Goal: Task Accomplishment & Management: Use online tool/utility

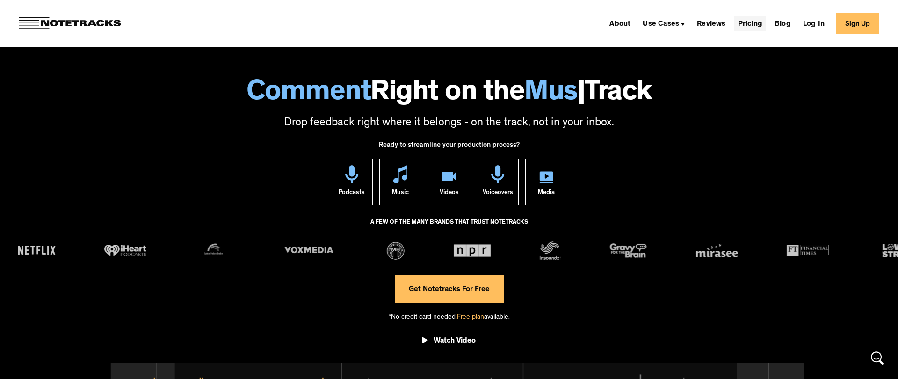
click at [748, 24] on link "Pricing" at bounding box center [750, 23] width 32 height 15
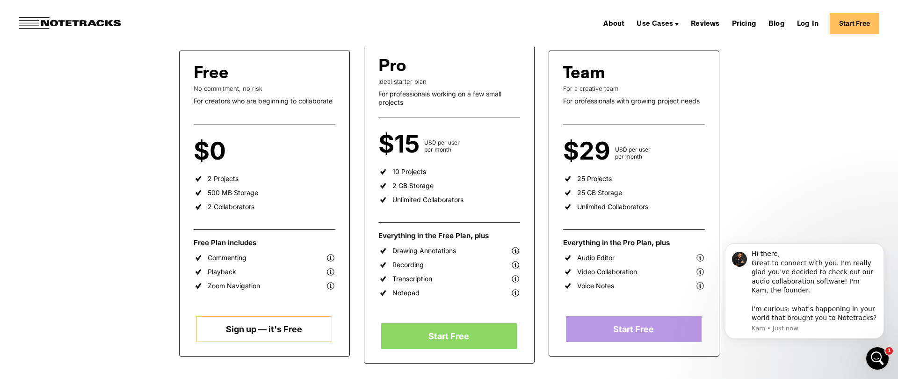
click at [242, 328] on link "Sign up — it's Free" at bounding box center [264, 329] width 136 height 26
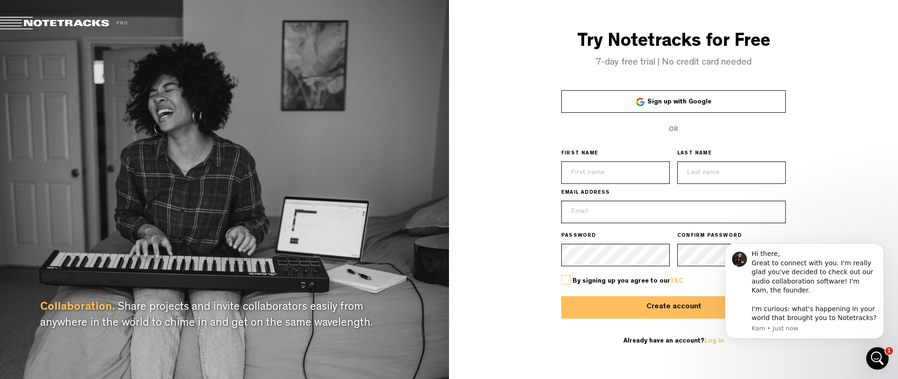
click at [593, 173] on input "text" at bounding box center [615, 172] width 108 height 22
type input "Kilian"
type input "Jenny"
type input "[EMAIL_ADDRESS][DOMAIN_NAME]"
click at [492, 336] on div "Try Notetracks for Free 7-day free trial | No credit card needed Sign up with G…" at bounding box center [673, 189] width 449 height 379
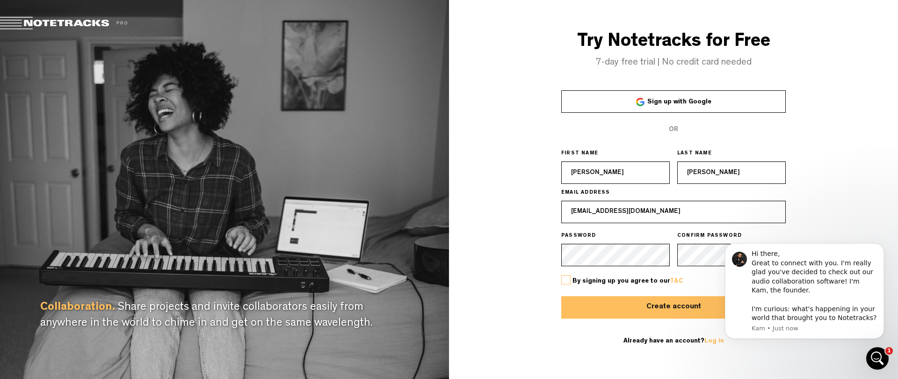
click at [567, 276] on label at bounding box center [565, 279] width 9 height 9
click at [0, 0] on input "checkbox" at bounding box center [0, 0] width 0 height 0
click at [602, 296] on button "Create account" at bounding box center [673, 307] width 224 height 22
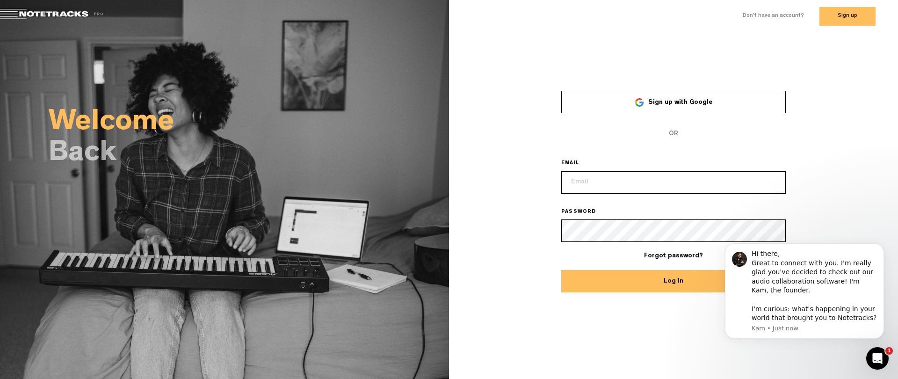
click at [591, 185] on input "email" at bounding box center [673, 182] width 224 height 22
click at [661, 251] on span "Forgot password?" at bounding box center [673, 255] width 224 height 9
click at [660, 255] on link "Forgot password?" at bounding box center [673, 255] width 59 height 7
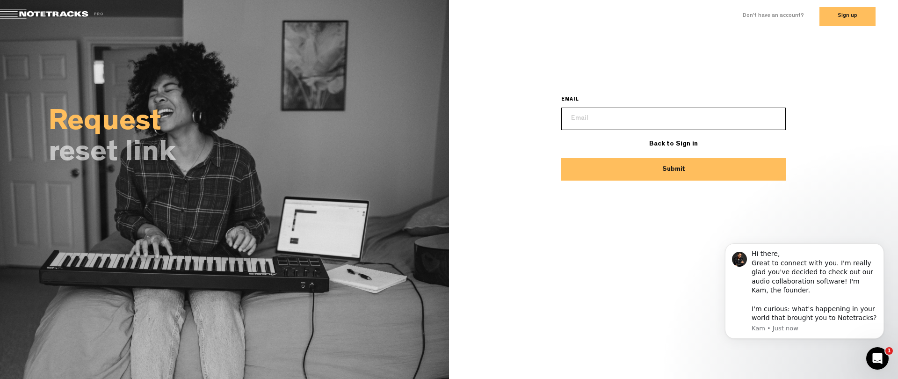
click at [579, 119] on input "email" at bounding box center [673, 119] width 224 height 22
type input "[EMAIL_ADDRESS][DOMAIN_NAME]"
click at [609, 165] on button "Submit" at bounding box center [673, 169] width 224 height 22
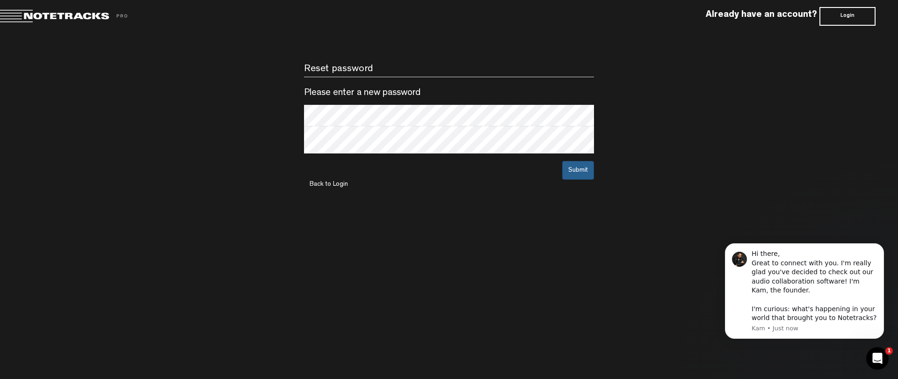
click at [576, 177] on button "Submit" at bounding box center [578, 170] width 32 height 19
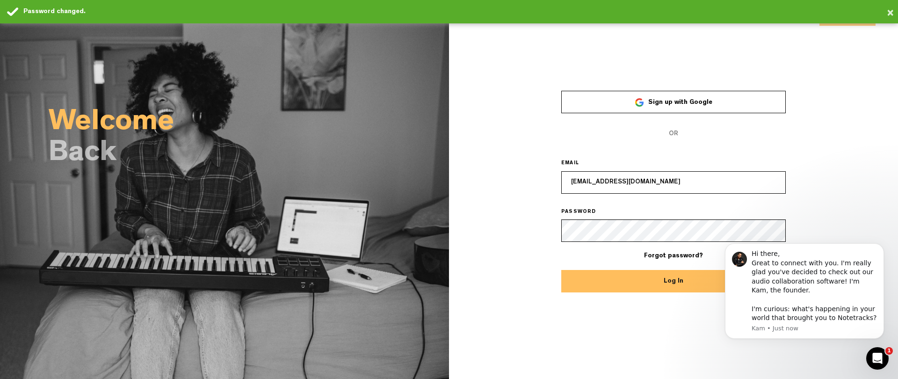
type input "[EMAIL_ADDRESS][DOMAIN_NAME]"
click at [673, 280] on button "Log In" at bounding box center [673, 281] width 224 height 22
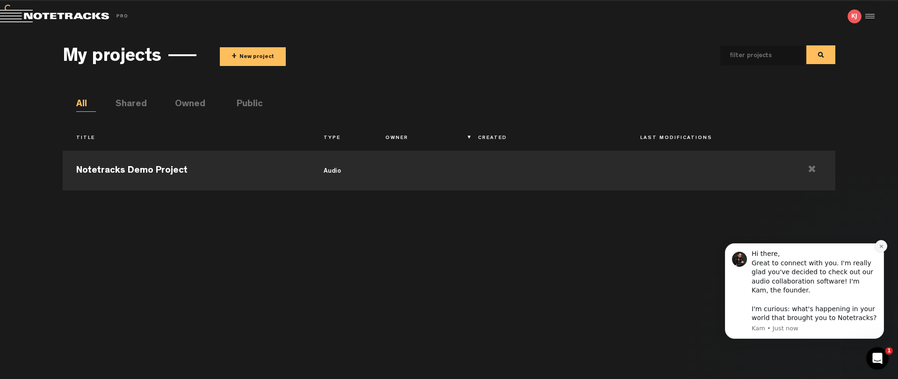
click at [878, 249] on icon "Dismiss notification" at bounding box center [880, 246] width 5 height 5
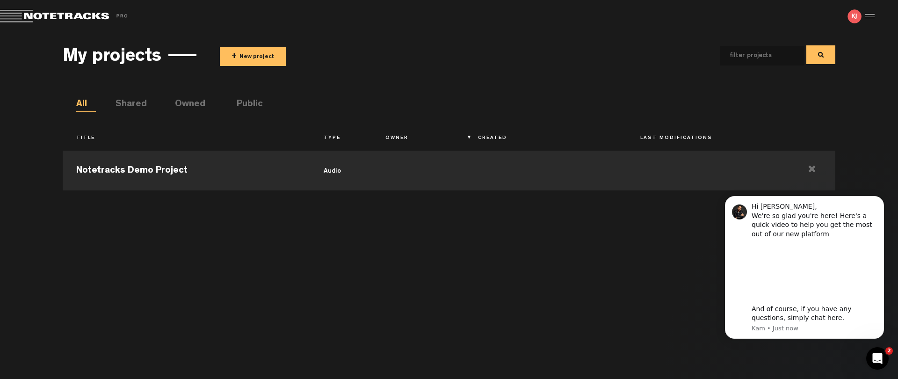
click at [386, 103] on ul "All Shared Owned Public" at bounding box center [455, 105] width 758 height 14
click at [810, 171] on td at bounding box center [812, 169] width 46 height 42
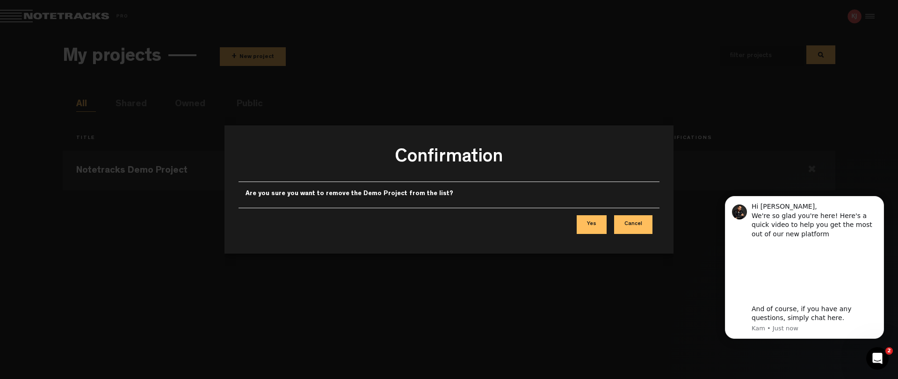
click at [584, 231] on button "Yes" at bounding box center [591, 224] width 30 height 19
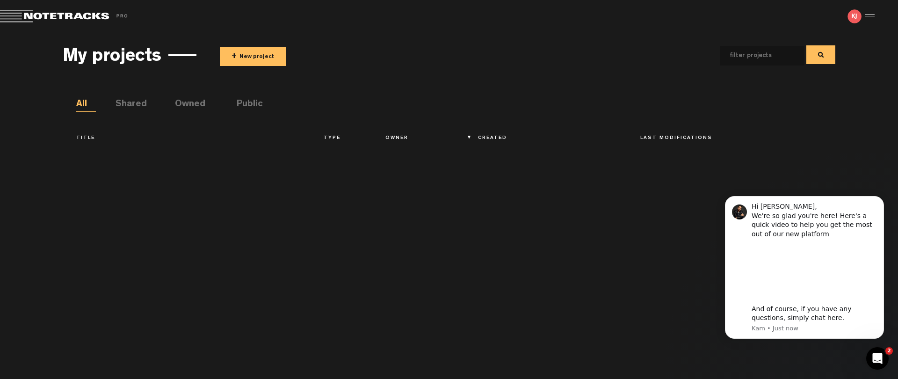
click at [243, 66] on div "My projects + New project" at bounding box center [449, 55] width 772 height 35
click at [248, 61] on button "+ New project" at bounding box center [253, 56] width 66 height 19
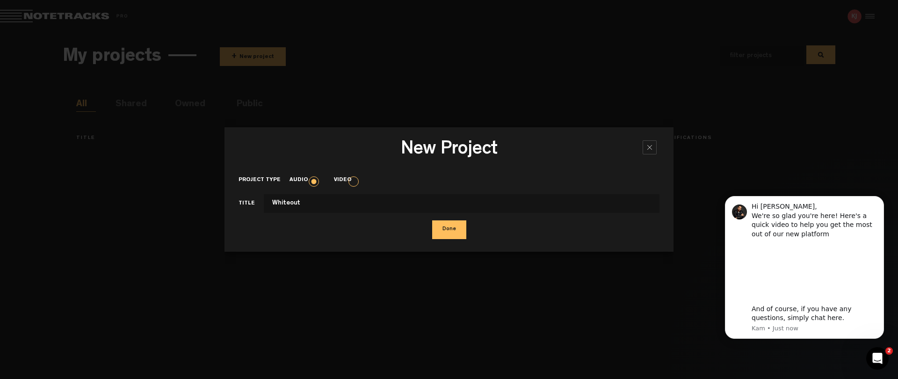
type input "Whiteout"
click at [441, 226] on button "Done" at bounding box center [449, 229] width 34 height 19
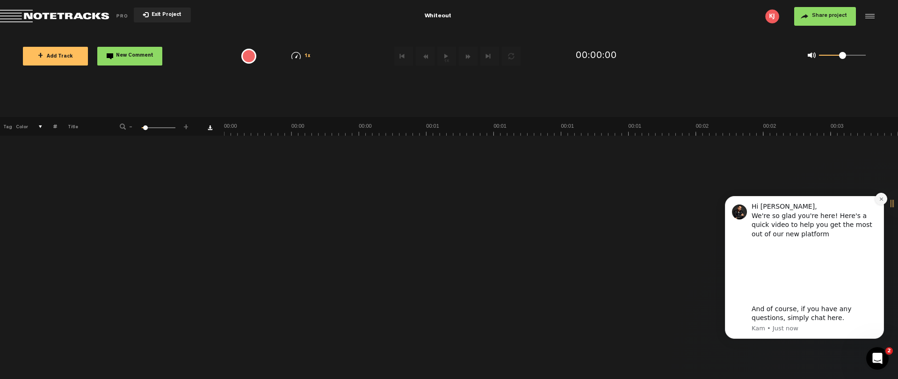
click at [880, 196] on button "Dismiss notification" at bounding box center [881, 199] width 12 height 12
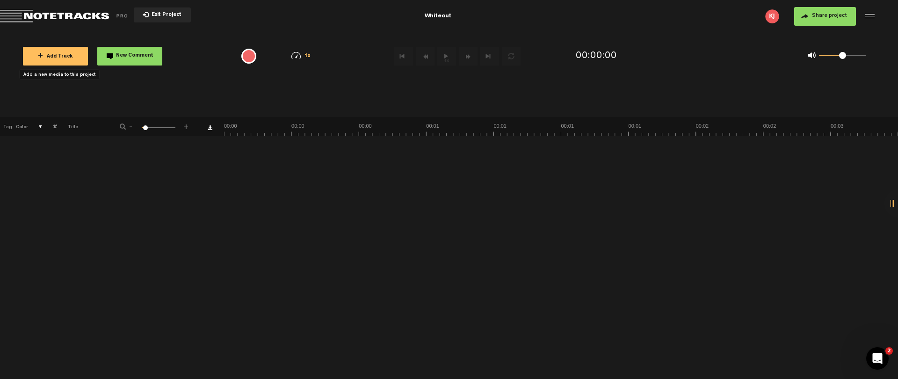
click at [53, 57] on span "+ Add Track" at bounding box center [55, 56] width 35 height 5
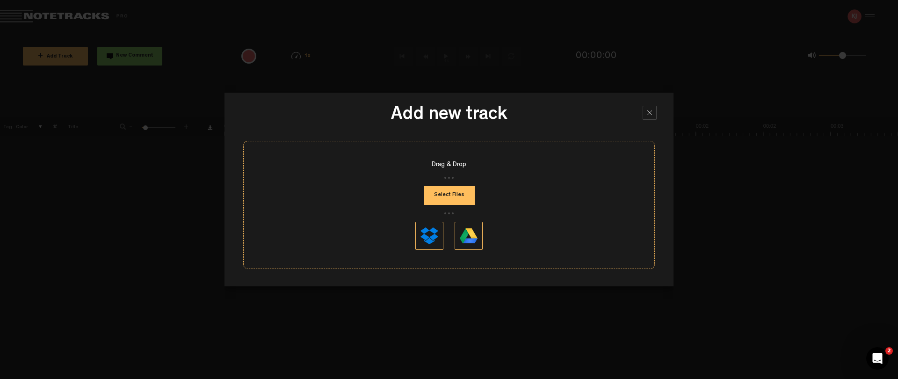
click at [448, 195] on button "Select Files" at bounding box center [449, 195] width 51 height 19
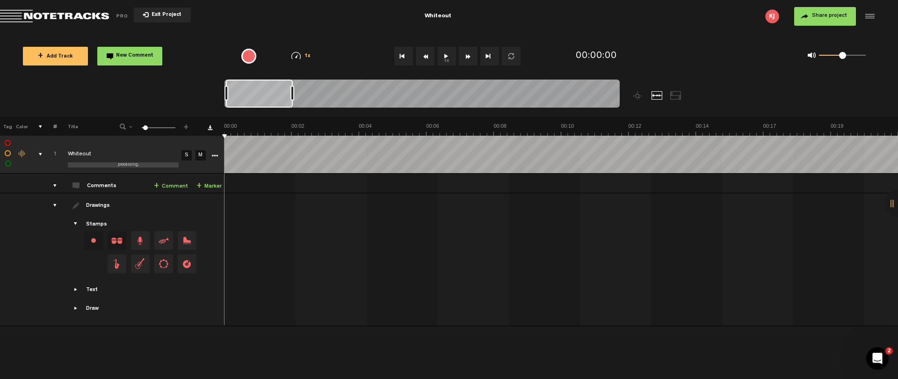
drag, startPoint x: 225, startPoint y: 135, endPoint x: 237, endPoint y: 135, distance: 12.2
click at [457, 129] on div "+ New drawing Tag Color # Title - 1 100 6 + 1 processing... Whiteout S M Export…" at bounding box center [449, 212] width 898 height 190
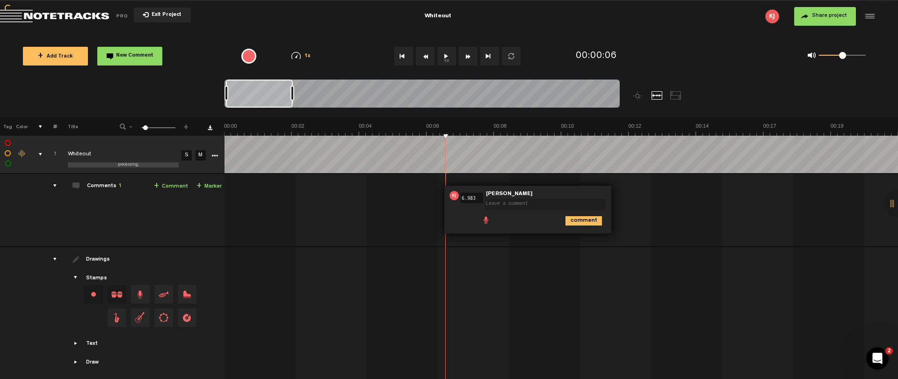
click at [446, 140] on div at bounding box center [446, 154] width 0 height 37
click at [447, 137] on div at bounding box center [447, 154] width 0 height 37
click at [626, 198] on span "Edit comment" at bounding box center [625, 195] width 11 height 7
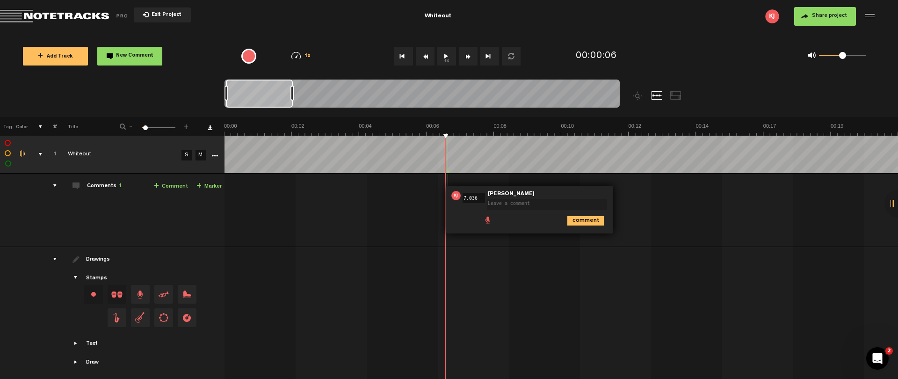
click at [793, 251] on td at bounding box center [561, 313] width 674 height 133
click at [432, 215] on div "00:07 7.036 - • [PERSON_NAME]: "" [PERSON_NAME] comment" at bounding box center [562, 213] width 672 height 65
click at [131, 81] on nt-zoom-navigation-bar at bounding box center [449, 97] width 898 height 37
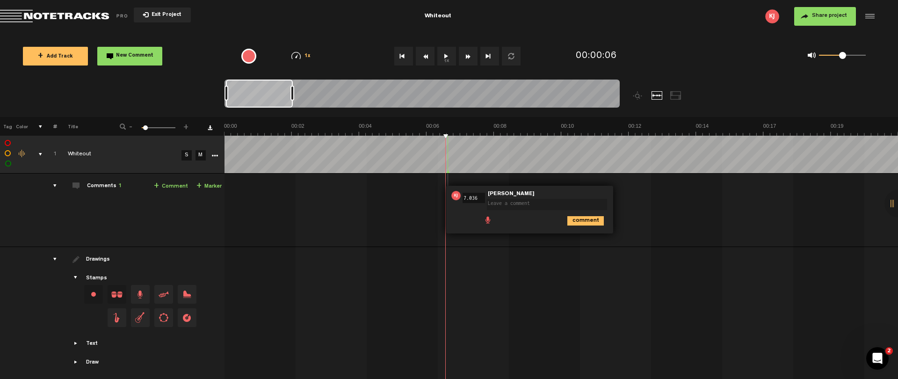
click at [475, 234] on div "00:07 7.036 - • [PERSON_NAME]: "" [PERSON_NAME] comment" at bounding box center [562, 213] width 672 height 65
click at [453, 193] on img at bounding box center [455, 195] width 9 height 9
click at [578, 221] on icon "comment" at bounding box center [585, 220] width 36 height 9
click at [635, 194] on span "Delete comment" at bounding box center [637, 195] width 11 height 7
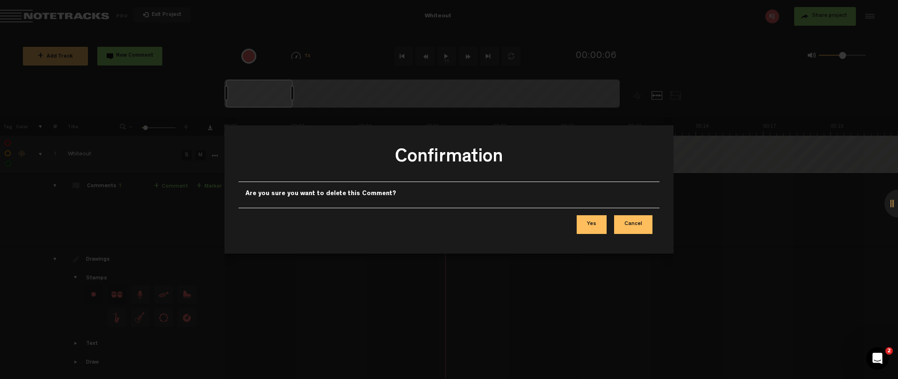
click at [595, 226] on button "Yes" at bounding box center [591, 224] width 30 height 19
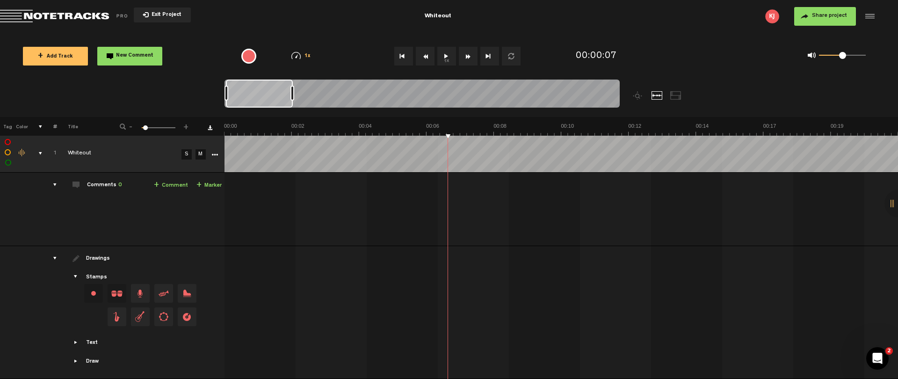
scroll to position [8, 0]
click at [78, 338] on span "Showcase text" at bounding box center [75, 341] width 7 height 7
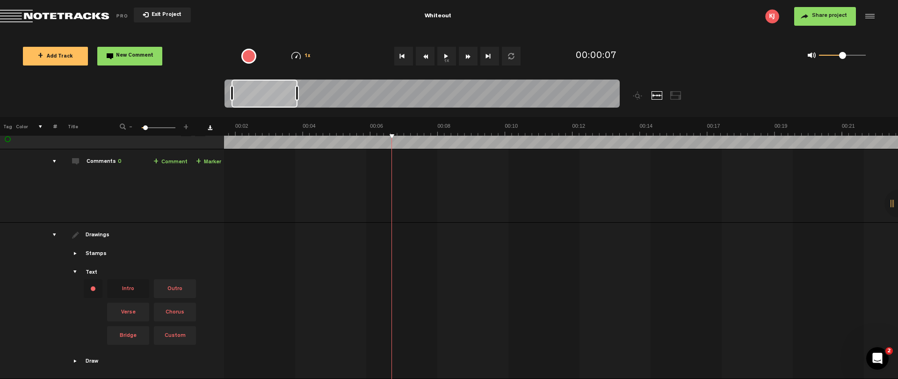
scroll to position [31, 0]
click at [76, 357] on span "Showcase draw menu" at bounding box center [75, 360] width 7 height 7
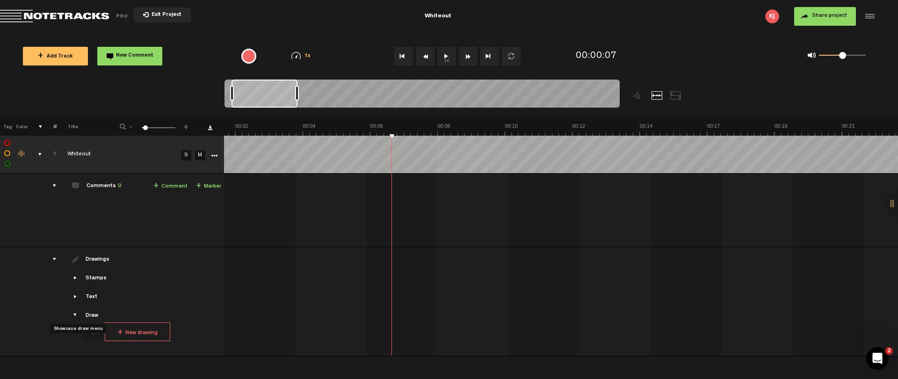
click at [77, 293] on span "Showcase text" at bounding box center [75, 296] width 7 height 7
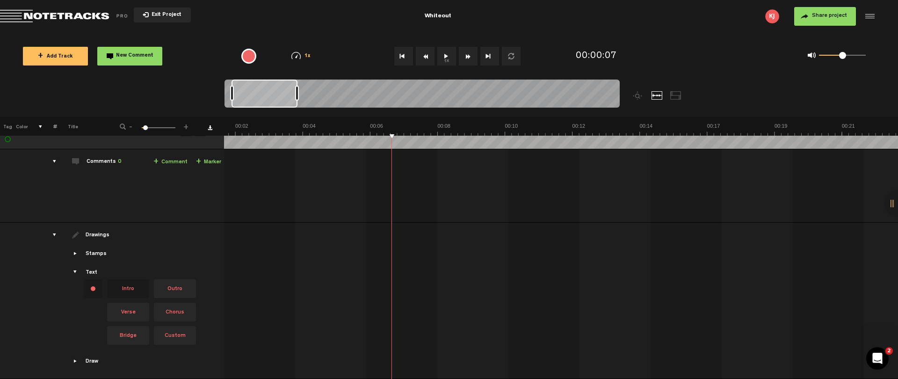
scroll to position [31, 0]
click at [174, 331] on span "Custom" at bounding box center [175, 335] width 42 height 19
click at [179, 329] on span "Custom" at bounding box center [175, 335] width 42 height 19
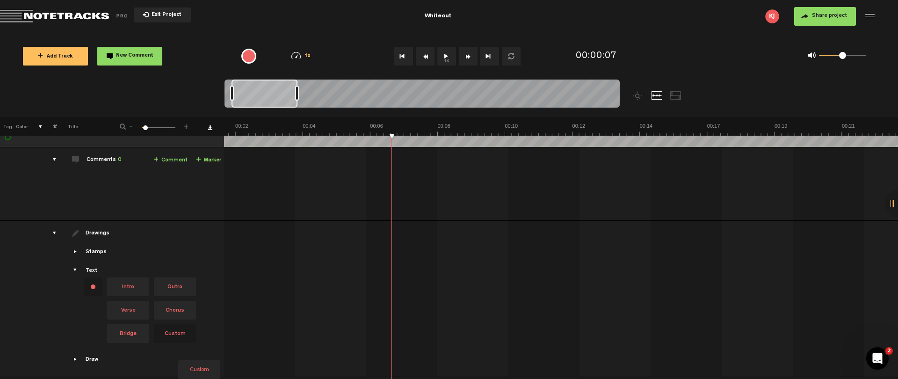
click at [177, 326] on span "Custom" at bounding box center [175, 333] width 42 height 19
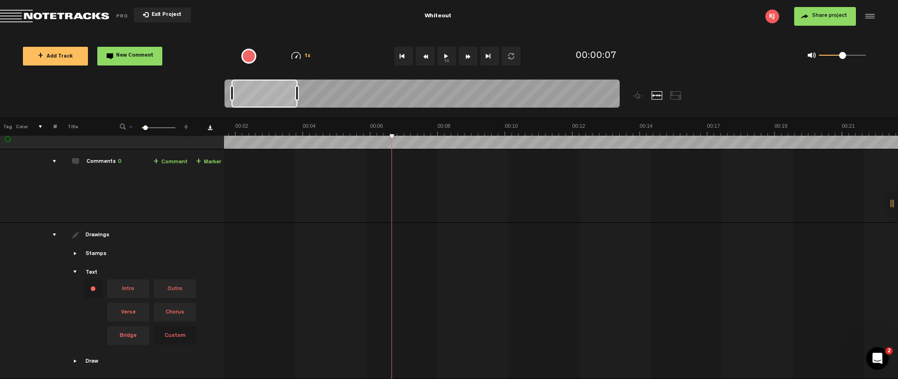
click at [177, 326] on span "Custom" at bounding box center [175, 335] width 42 height 19
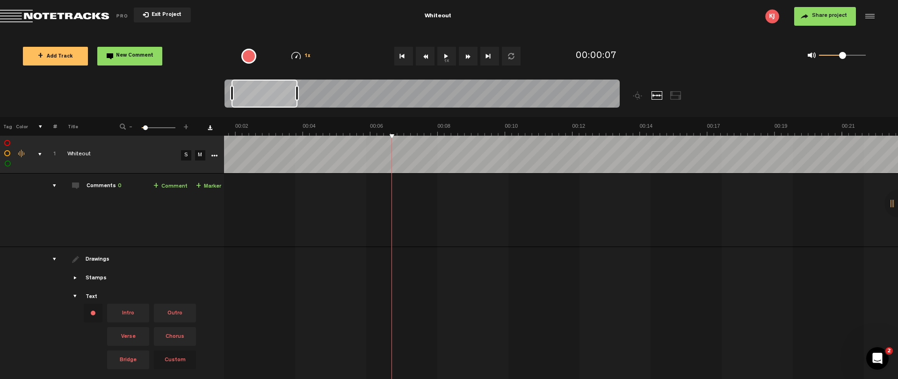
scroll to position [0, 0]
click at [96, 313] on div "Change text color.To change the color of an existing text, select the stamp on …" at bounding box center [93, 312] width 19 height 19
click at [159, 263] on div "Drawings" at bounding box center [140, 259] width 163 height 8
click at [135, 315] on span "Intro" at bounding box center [128, 312] width 42 height 19
click at [182, 357] on span "Custom" at bounding box center [175, 359] width 42 height 19
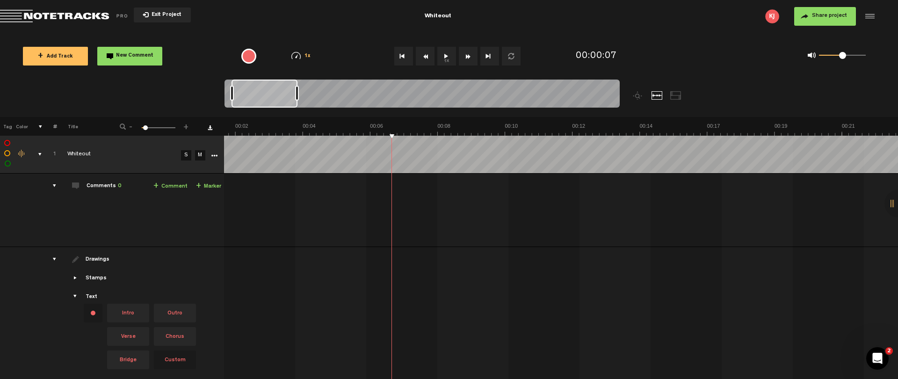
click at [75, 295] on span "Showcase text" at bounding box center [75, 296] width 7 height 7
click at [210, 183] on link "+ Marker" at bounding box center [208, 186] width 25 height 11
click at [547, 196] on span at bounding box center [548, 195] width 9 height 7
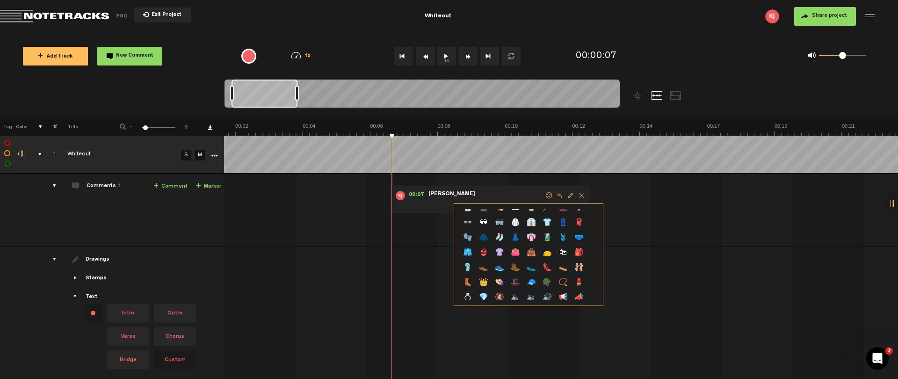
scroll to position [1373, 0]
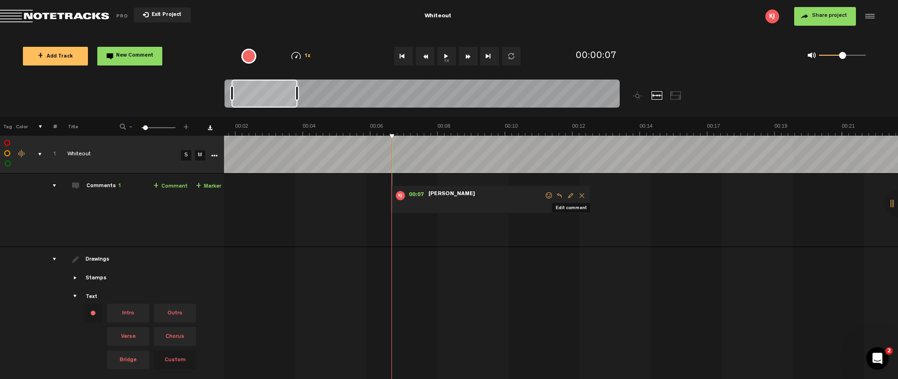
click at [570, 195] on span "Edit comment" at bounding box center [570, 195] width 11 height 7
click at [192, 247] on td "Drawings Stamps Text Intro +" at bounding box center [140, 325] width 167 height 156
click at [208, 186] on link "+ Marker" at bounding box center [208, 186] width 25 height 11
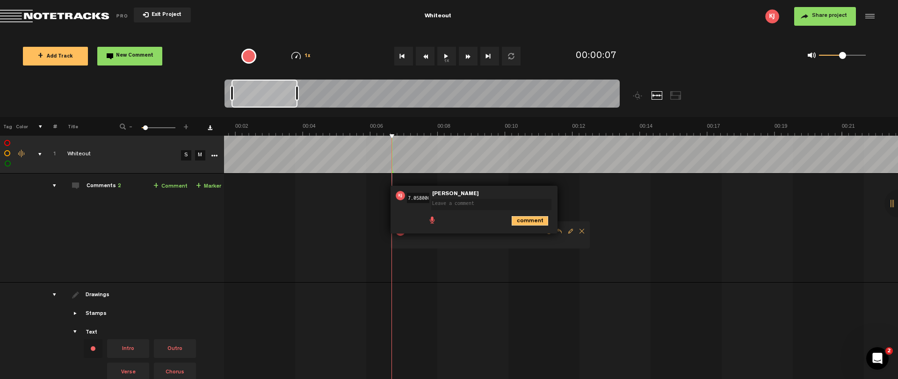
click at [537, 223] on icon "comment" at bounding box center [529, 220] width 36 height 9
click at [581, 195] on span "Delete comment" at bounding box center [581, 195] width 11 height 7
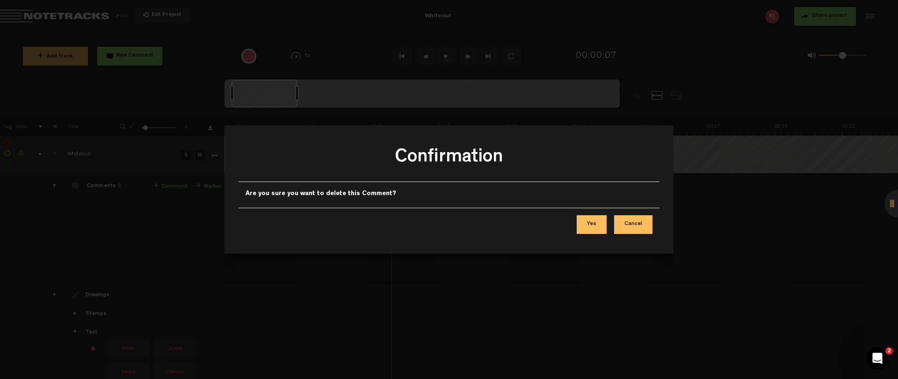
click at [594, 220] on button "Yes" at bounding box center [591, 224] width 30 height 19
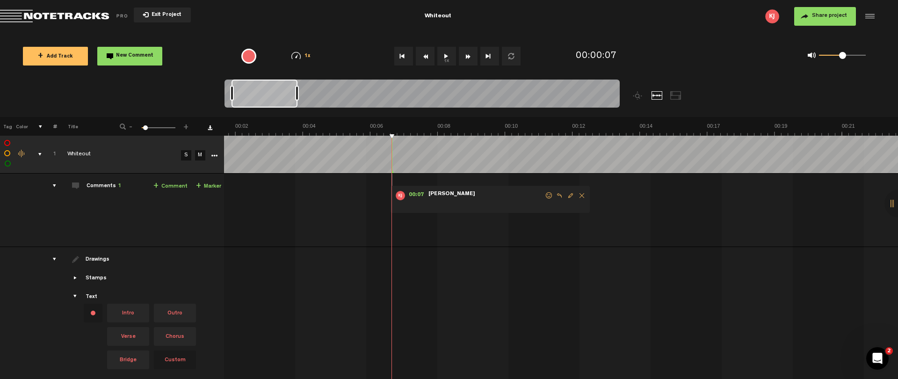
click at [584, 193] on span "Delete comment" at bounding box center [581, 195] width 11 height 7
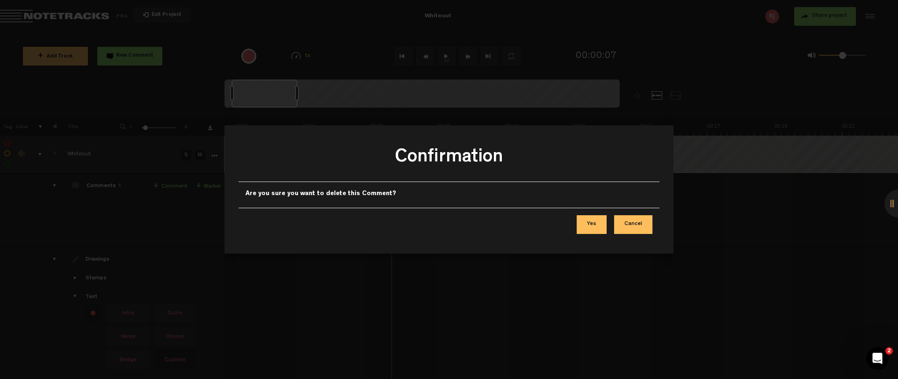
click at [600, 227] on button "Yes" at bounding box center [591, 224] width 30 height 19
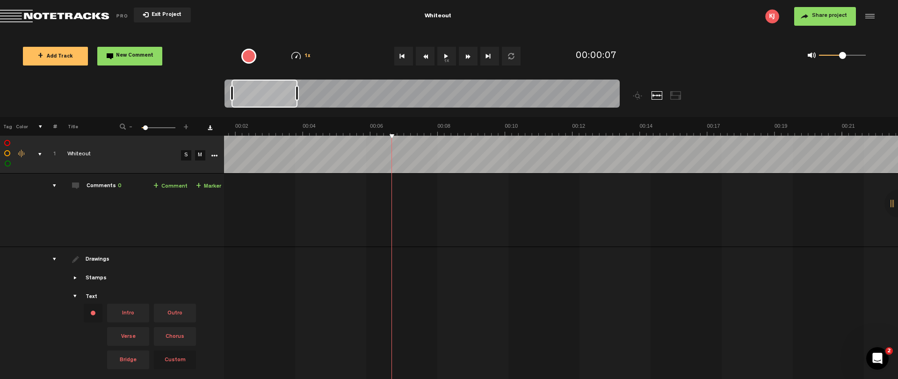
click at [210, 185] on link "+ Marker" at bounding box center [208, 186] width 25 height 11
click at [416, 193] on span "00:07" at bounding box center [416, 195] width 22 height 9
click at [569, 196] on span "Edit comment" at bounding box center [570, 195] width 11 height 7
type textarea "A"
click at [537, 221] on icon "comment" at bounding box center [529, 220] width 36 height 9
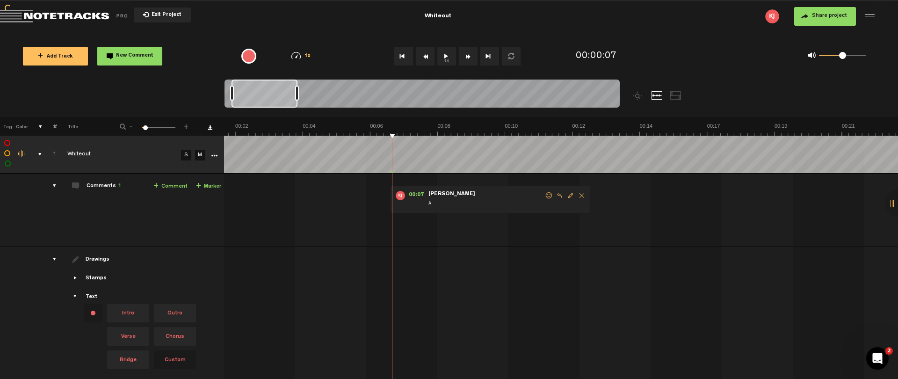
click at [158, 224] on td "Comments 1 + Comment + Marker" at bounding box center [140, 209] width 167 height 73
click at [96, 188] on div "Comments 1" at bounding box center [103, 186] width 35 height 8
click at [96, 185] on div "Comments 1" at bounding box center [103, 186] width 35 height 8
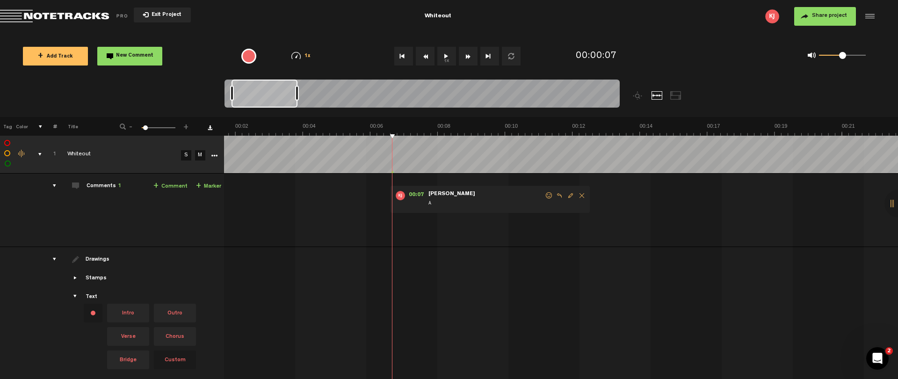
click at [57, 187] on td "Comments 1 + Comment + Marker" at bounding box center [140, 209] width 167 height 73
click at [56, 186] on div "comments" at bounding box center [50, 185] width 14 height 9
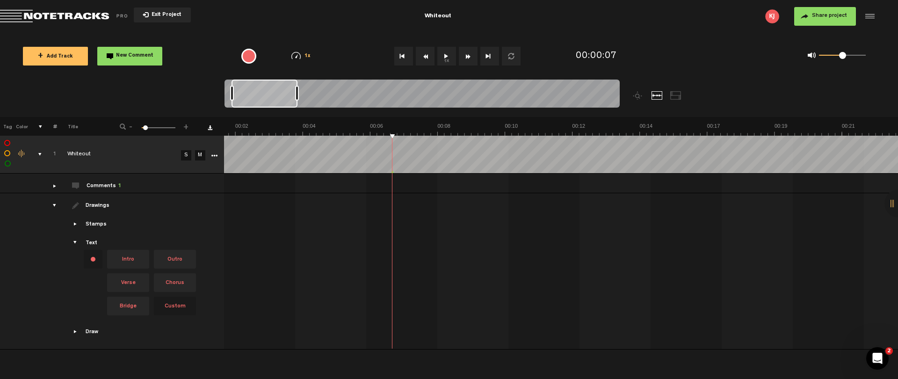
click at [56, 186] on div "comments" at bounding box center [50, 185] width 14 height 9
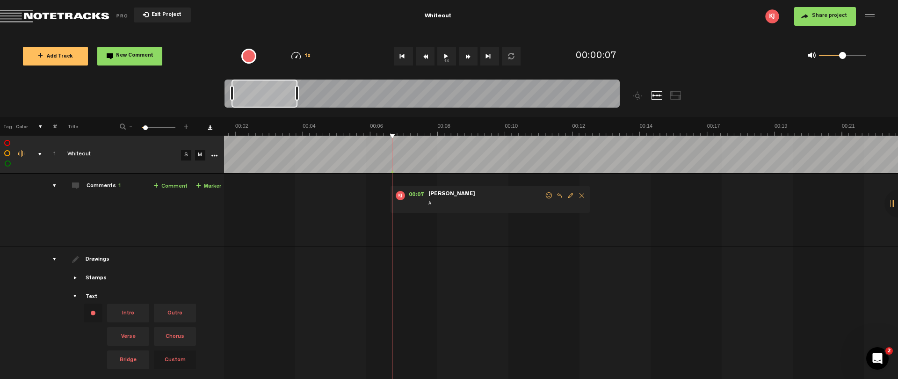
click at [53, 255] on div "drawings" at bounding box center [50, 258] width 14 height 9
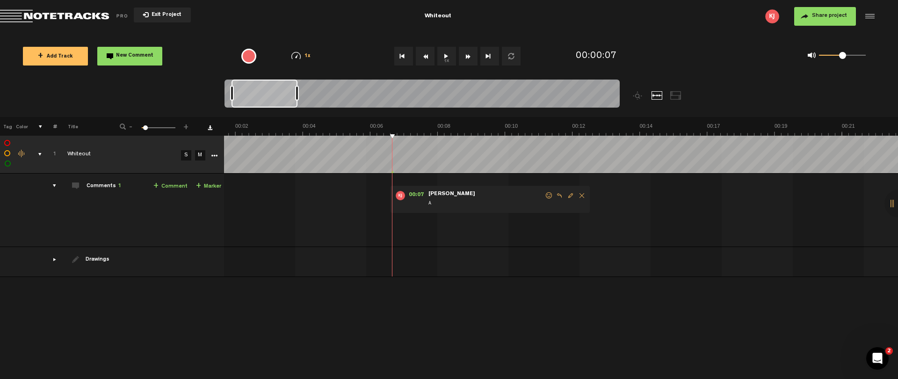
click at [430, 190] on div "00:07 - NaN:[PERSON_NAME] • [PERSON_NAME]: "A" [PERSON_NAME]" at bounding box center [489, 199] width 199 height 27
click at [476, 252] on td at bounding box center [561, 262] width 674 height 30
click at [412, 208] on div "00:07 - NaN:[PERSON_NAME] • [PERSON_NAME]: "A" [PERSON_NAME]" at bounding box center [489, 199] width 199 height 27
click at [415, 195] on span "00:07" at bounding box center [416, 195] width 22 height 9
click at [94, 180] on td "Comments 1 + Comment + Marker" at bounding box center [140, 209] width 167 height 73
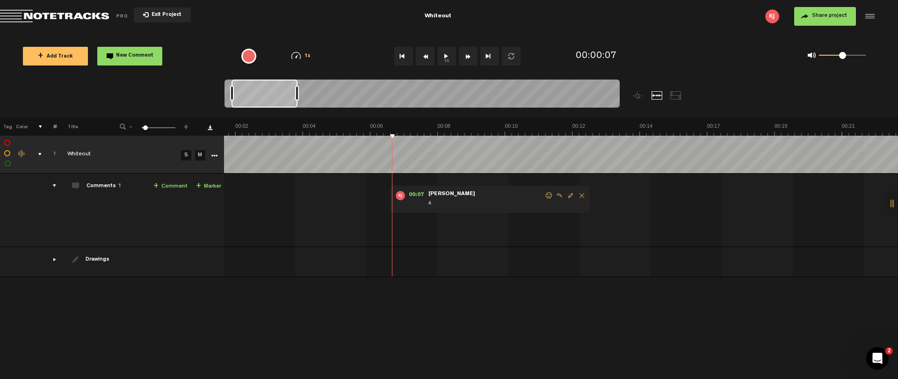
click at [97, 185] on div "Comments 1" at bounding box center [103, 186] width 35 height 8
click at [416, 193] on span "00:07" at bounding box center [416, 195] width 22 height 9
click at [580, 196] on span "Delete comment" at bounding box center [581, 195] width 11 height 7
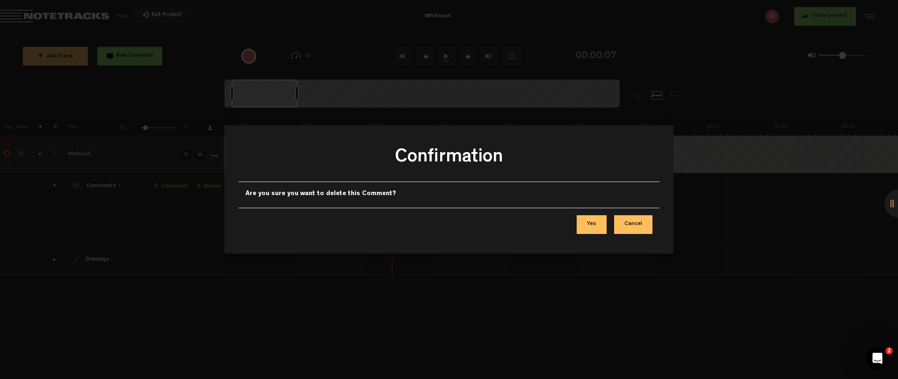
click at [598, 227] on button "Yes" at bounding box center [591, 224] width 30 height 19
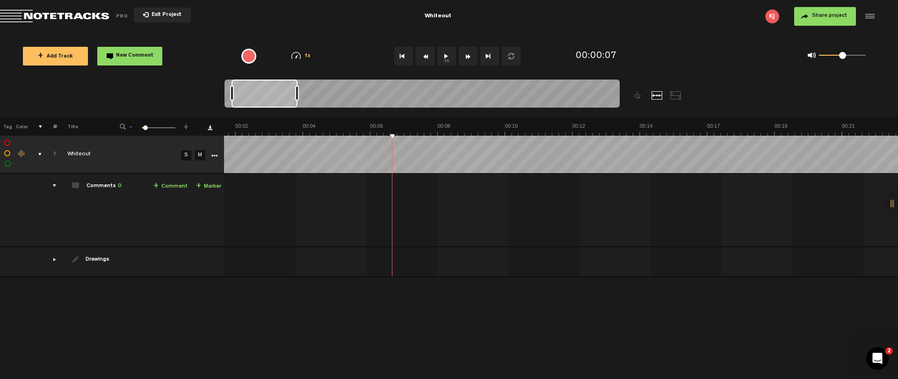
click at [93, 227] on td "Comments 0 + Comment + Marker" at bounding box center [140, 209] width 167 height 73
click at [54, 185] on div "comments" at bounding box center [50, 185] width 14 height 9
click at [53, 207] on div "drawings" at bounding box center [50, 205] width 14 height 9
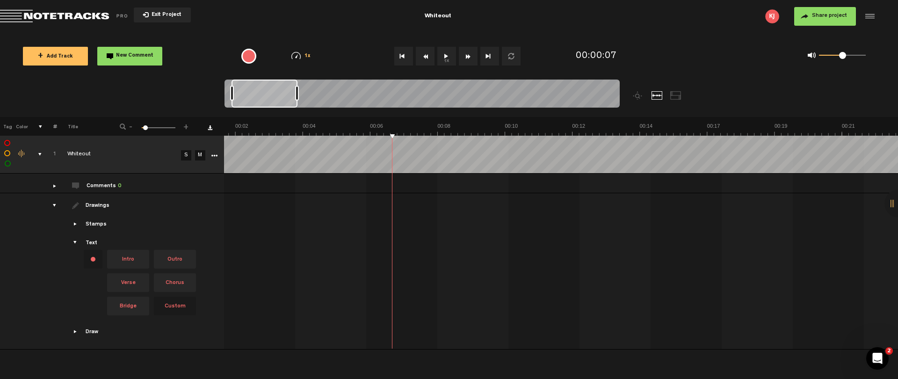
click at [55, 182] on div "comments" at bounding box center [50, 185] width 14 height 9
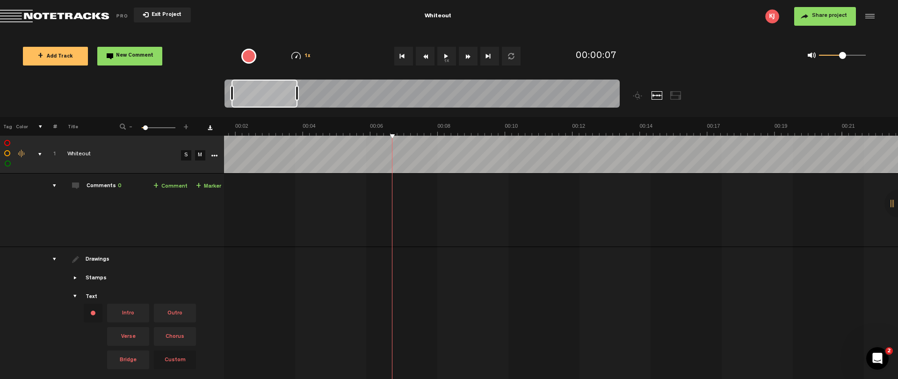
click at [216, 186] on link "+ Marker" at bounding box center [208, 186] width 25 height 11
click at [172, 187] on link "+ Comment" at bounding box center [170, 186] width 34 height 11
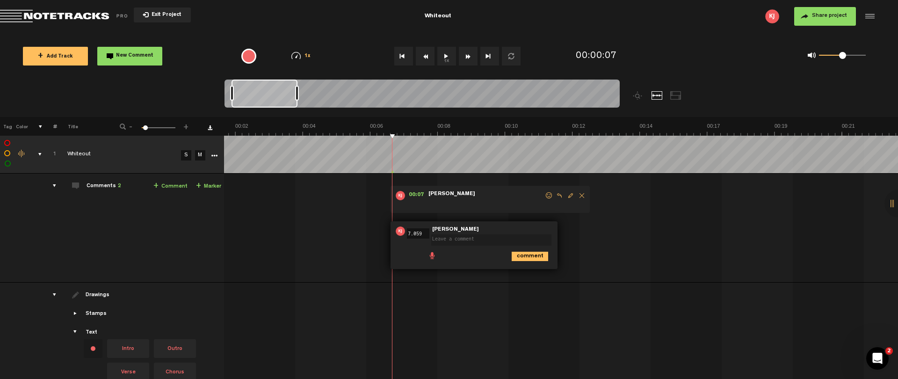
click at [442, 273] on div "00:07 - NaN:[PERSON_NAME] • [PERSON_NAME]: "" [PERSON_NAME] 00:07 7.059 - NaN:[…" at bounding box center [505, 231] width 672 height 101
click at [597, 252] on div "00:07 - NaN:[PERSON_NAME] • [PERSON_NAME]: "" [PERSON_NAME] 00:07 7.059 - NaN:[…" at bounding box center [505, 231] width 672 height 101
click at [678, 43] on div "0 1 0.5" at bounding box center [780, 56] width 205 height 27
click at [833, 20] on button "Share project" at bounding box center [825, 16] width 62 height 19
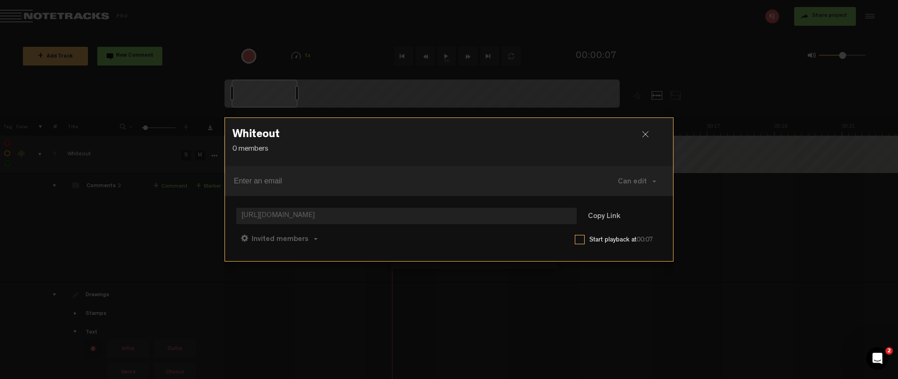
click at [331, 138] on h3 "Whiteout" at bounding box center [448, 136] width 433 height 15
click at [597, 219] on button "Copy Link" at bounding box center [603, 216] width 51 height 19
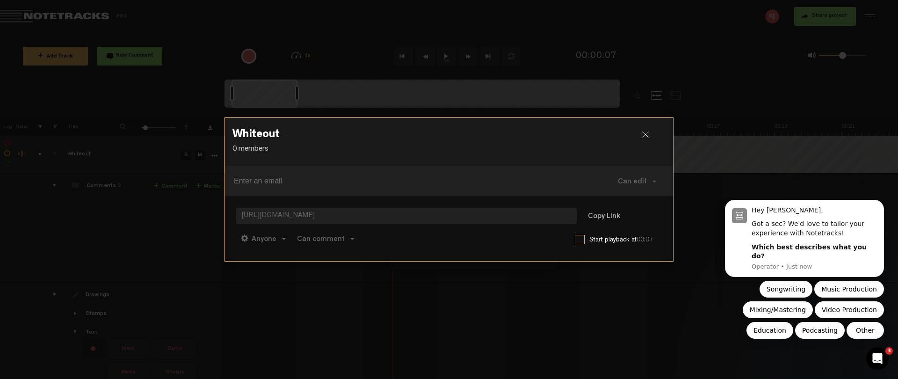
click at [642, 77] on div "Whiteout 0 members Can edit Can edit Can comment Can view [URL][DOMAIN_NAME] Co…" at bounding box center [448, 189] width 449 height 379
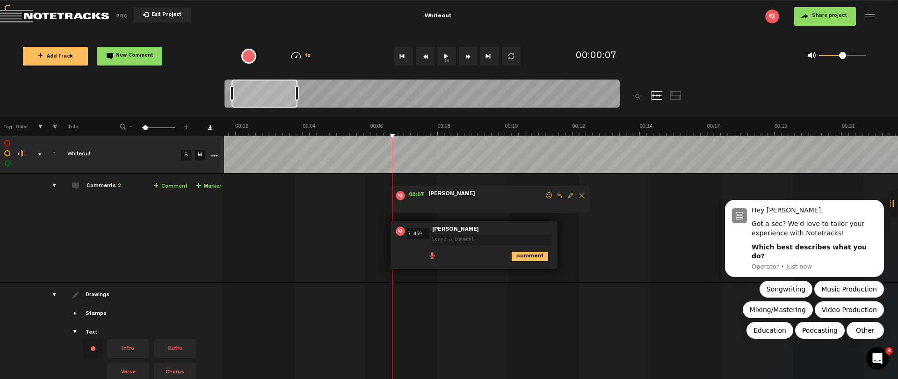
click at [344, 249] on div at bounding box center [449, 189] width 898 height 379
click at [37, 56] on button "+ Add Track" at bounding box center [55, 56] width 65 height 19
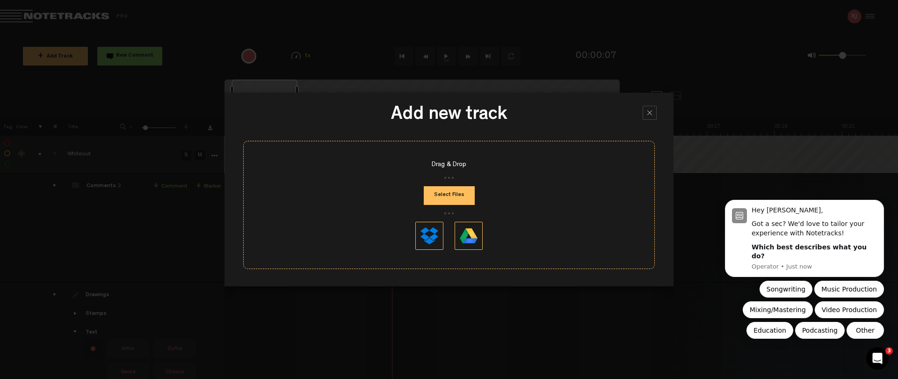
click at [460, 196] on button "Select Files" at bounding box center [449, 195] width 51 height 19
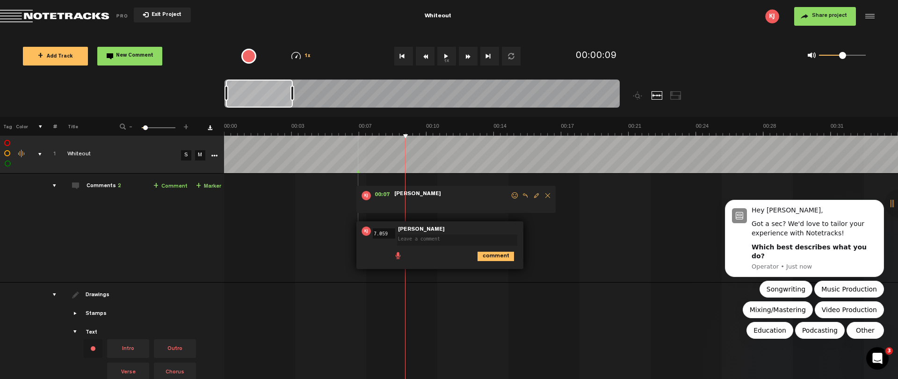
click at [291, 259] on div "00:07 - NaN:[PERSON_NAME] • [PERSON_NAME]: "" [PERSON_NAME] 00:07 7.059 - NaN:[…" at bounding box center [561, 231] width 672 height 101
click at [39, 154] on div "comments, stamps & drawings" at bounding box center [36, 154] width 14 height 9
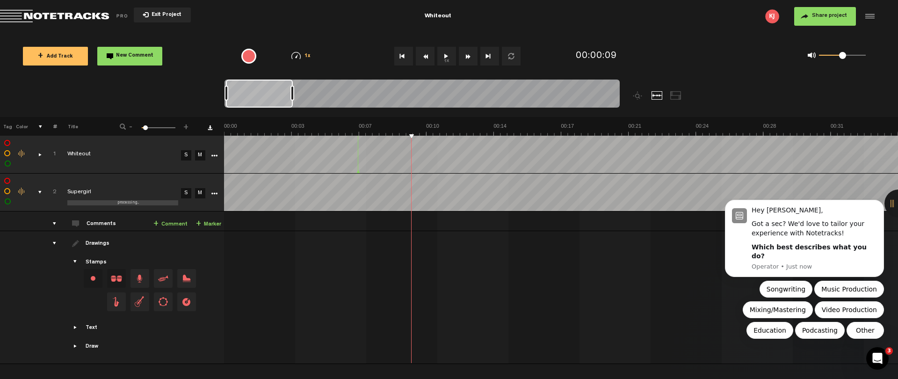
click at [42, 191] on div "comments, stamps & drawings" at bounding box center [36, 191] width 14 height 9
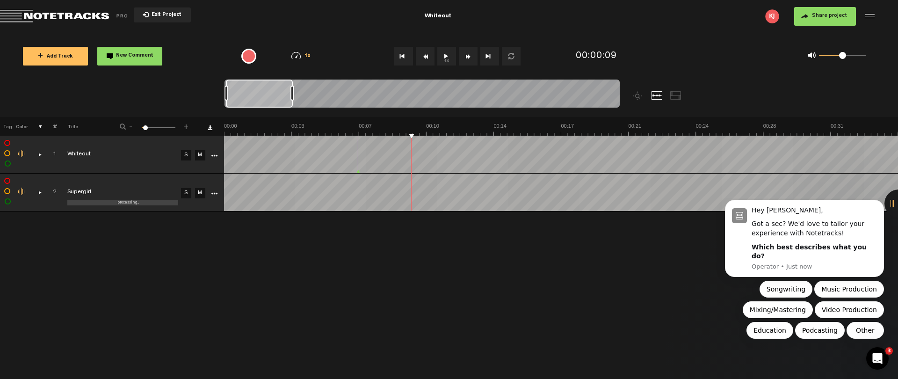
click at [41, 192] on div "comments, stamps & drawings" at bounding box center [36, 191] width 14 height 9
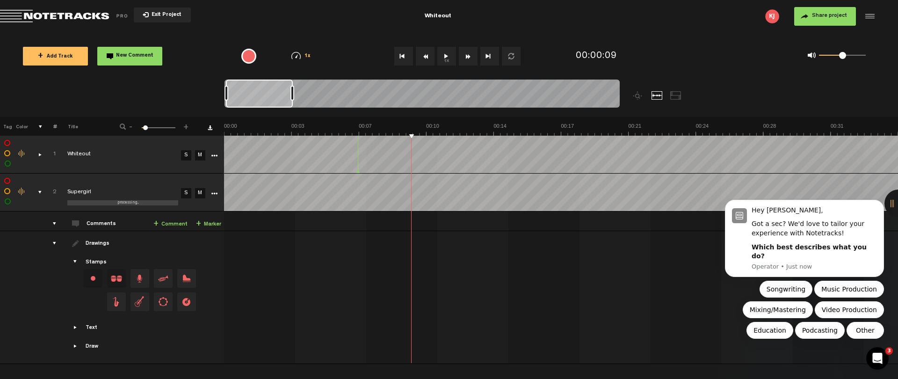
click at [216, 192] on icon "More" at bounding box center [214, 193] width 7 height 7
click at [213, 191] on icon "More" at bounding box center [214, 193] width 7 height 7
click at [216, 190] on icon "More" at bounding box center [214, 193] width 7 height 7
click at [225, 312] on span "Delete" at bounding box center [231, 312] width 21 height 8
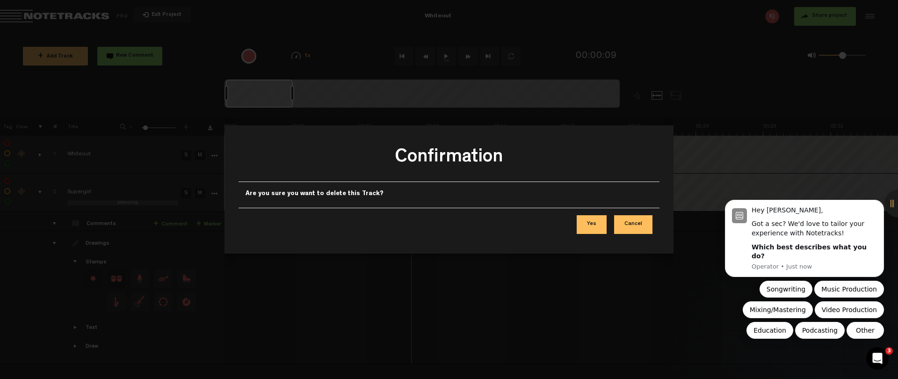
click at [596, 225] on button "Yes" at bounding box center [591, 224] width 30 height 19
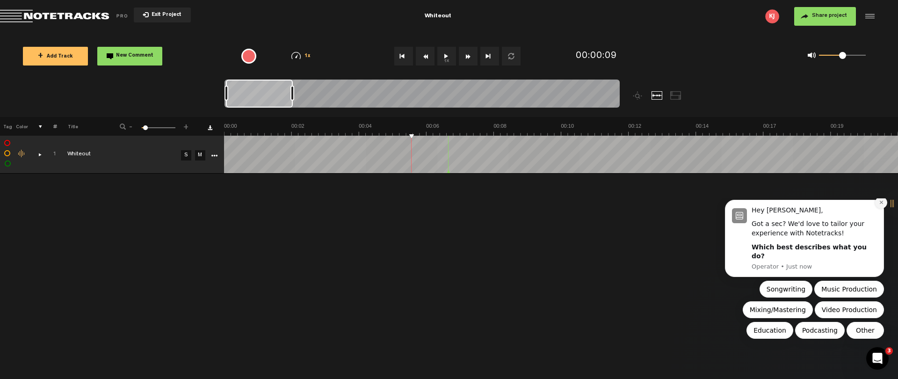
click at [880, 205] on icon "Dismiss notification" at bounding box center [880, 202] width 5 height 5
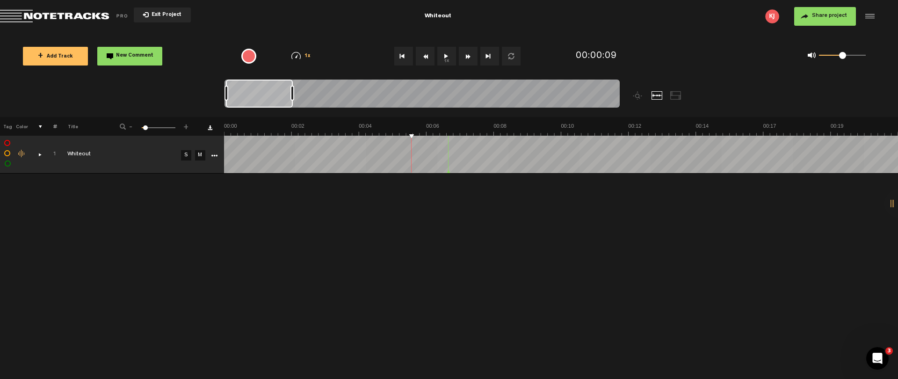
click at [477, 274] on div "+ New drawing Tag Color # Title - 1 100 6 + 1 completed Whiteout S M Export to …" at bounding box center [449, 248] width 898 height 262
click at [124, 144] on td "completed Whiteout" at bounding box center [118, 155] width 122 height 38
click at [43, 155] on td "1" at bounding box center [50, 155] width 14 height 38
click at [41, 155] on div "comments, stamps & drawings" at bounding box center [36, 154] width 14 height 9
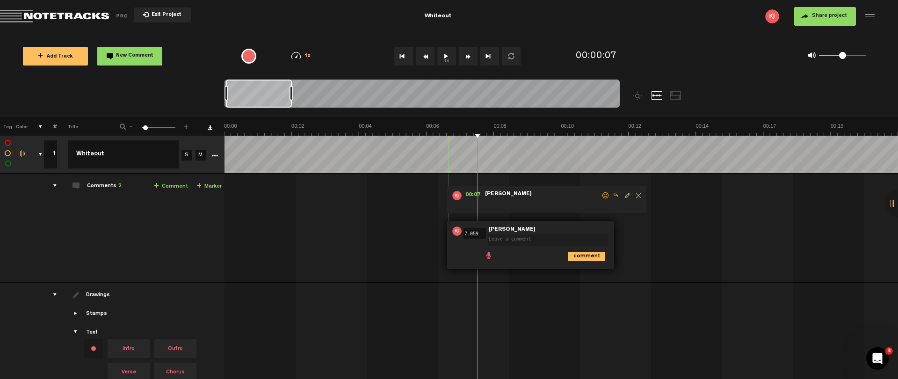
click at [634, 224] on div "00:07 - NaN:[PERSON_NAME] • [PERSON_NAME]: "" [PERSON_NAME] 00:07 7.059 - NaN:[…" at bounding box center [562, 231] width 672 height 101
click at [627, 195] on span "Edit comment" at bounding box center [626, 195] width 11 height 7
type textarea "A"
click at [584, 217] on icon "comment" at bounding box center [586, 220] width 36 height 9
click at [598, 230] on span at bounding box center [550, 236] width 124 height 15
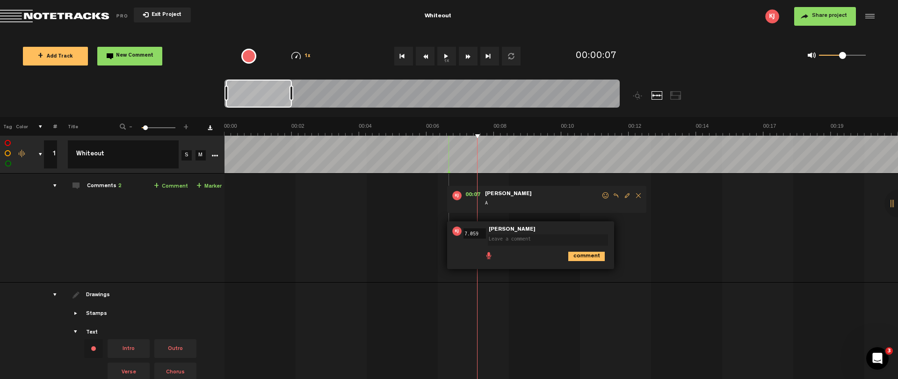
click at [621, 252] on div "00:07 - NaN:[PERSON_NAME] • [PERSON_NAME]: "A" [PERSON_NAME] A 00:07 7.059 - Na…" at bounding box center [562, 231] width 672 height 101
click at [580, 259] on icon "comment" at bounding box center [586, 256] width 36 height 9
click at [636, 230] on span "Delete comment" at bounding box center [638, 231] width 11 height 7
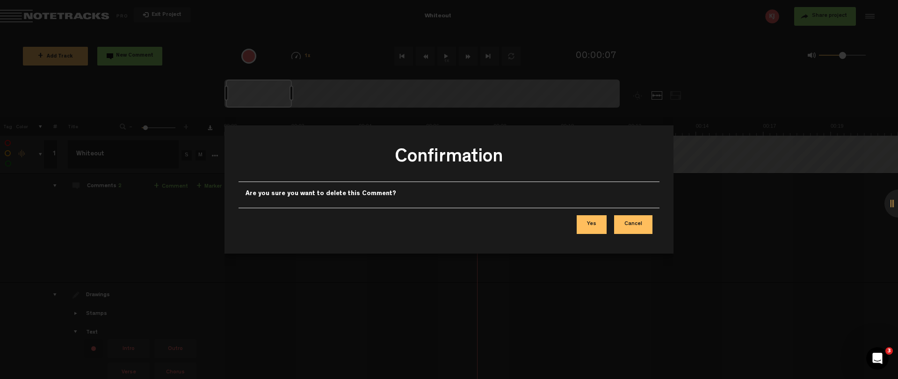
click at [592, 229] on button "Yes" at bounding box center [591, 224] width 30 height 19
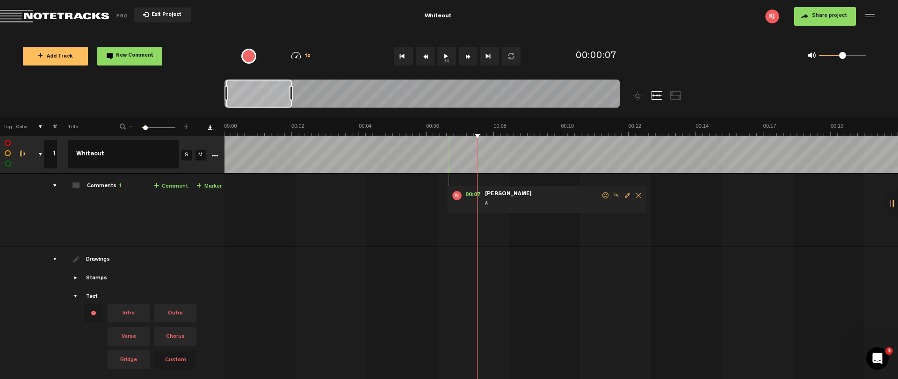
click at [830, 17] on span "Share project" at bounding box center [829, 16] width 35 height 6
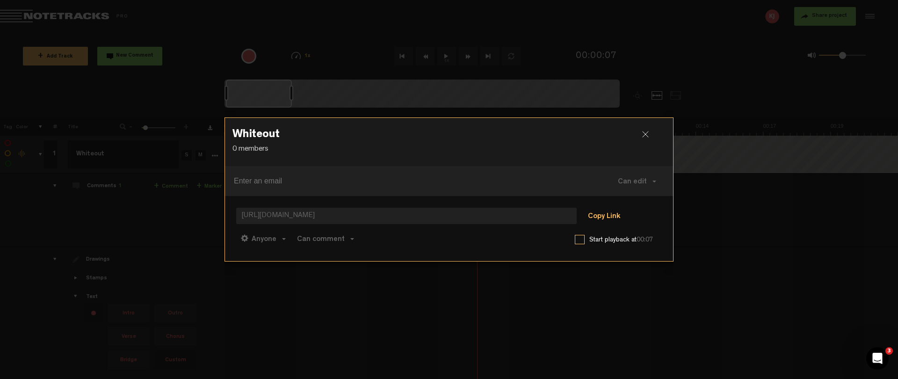
click at [600, 216] on button "Copy Link" at bounding box center [603, 216] width 51 height 19
click at [646, 133] on div at bounding box center [649, 138] width 14 height 14
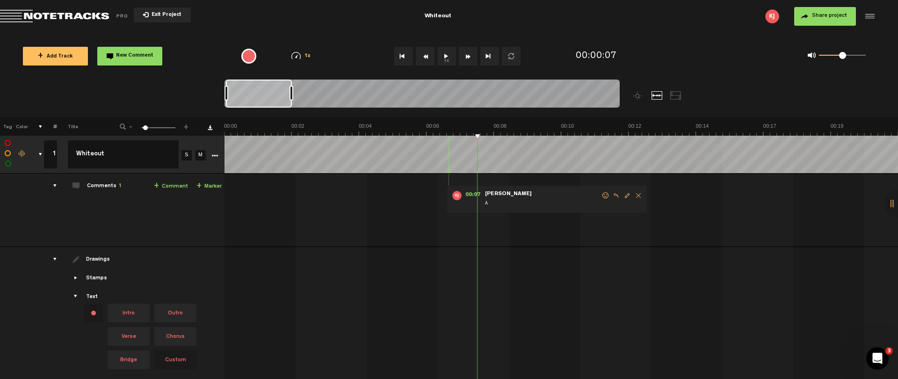
click at [378, 197] on div "00:07 - NaN:[PERSON_NAME] • [PERSON_NAME]: "A" [PERSON_NAME]" at bounding box center [562, 213] width 672 height 65
click at [416, 217] on div "00:07 - NaN:[PERSON_NAME] • [PERSON_NAME]: "A" [PERSON_NAME]" at bounding box center [562, 213] width 672 height 65
